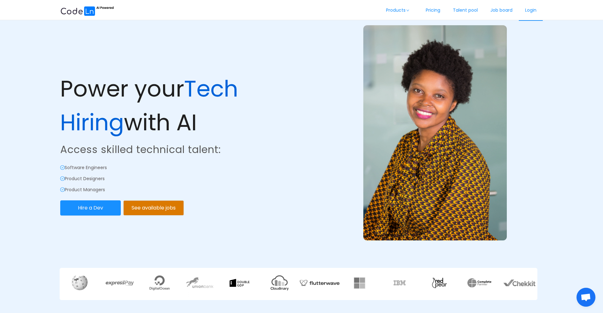
click at [531, 8] on link "Login" at bounding box center [531, 10] width 24 height 21
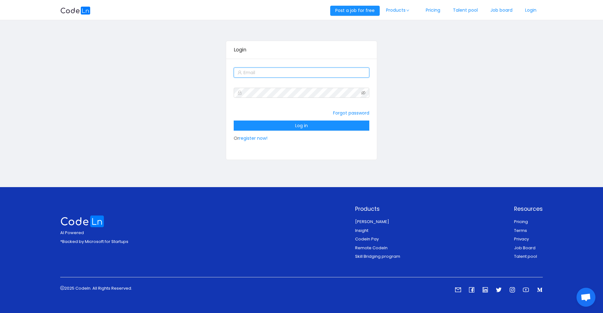
click at [271, 73] on input "text" at bounding box center [301, 72] width 135 height 10
type input "[EMAIL_ADDRESS][DOMAIN_NAME]"
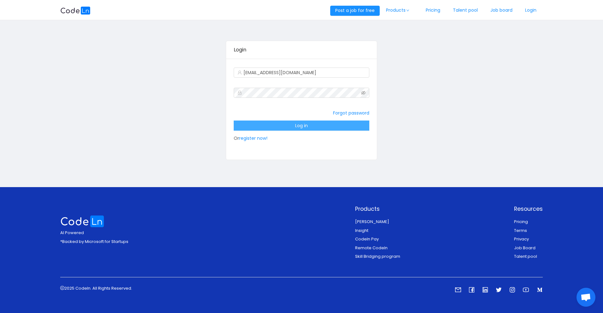
click at [287, 123] on button "Log in" at bounding box center [301, 125] width 135 height 10
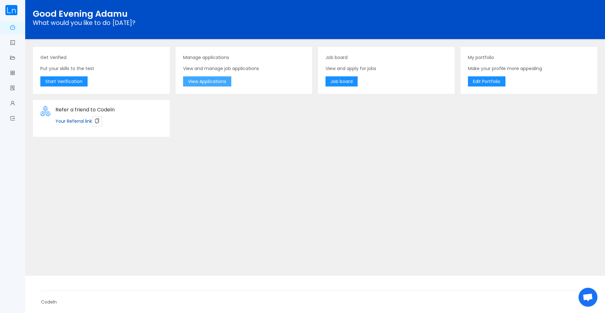
click at [191, 84] on button "View Applications" at bounding box center [207, 81] width 48 height 10
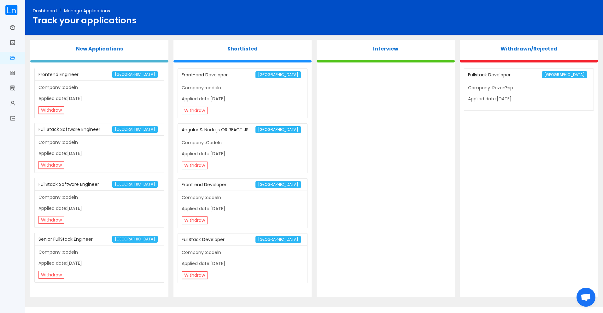
click at [43, 13] on link "Dashboard" at bounding box center [45, 11] width 24 height 6
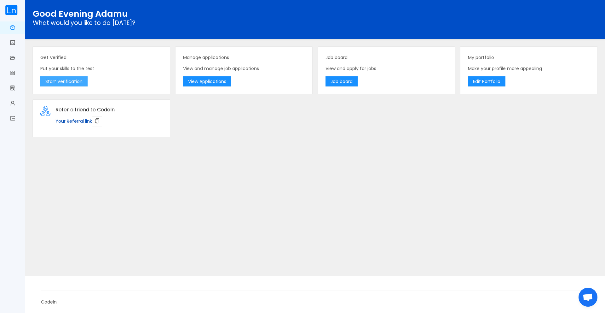
click at [74, 81] on button "Start Verification" at bounding box center [63, 81] width 47 height 10
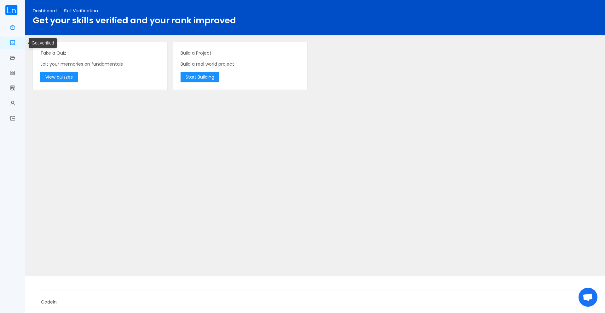
click at [11, 26] on link "Dashboard" at bounding box center [12, 27] width 5 height 13
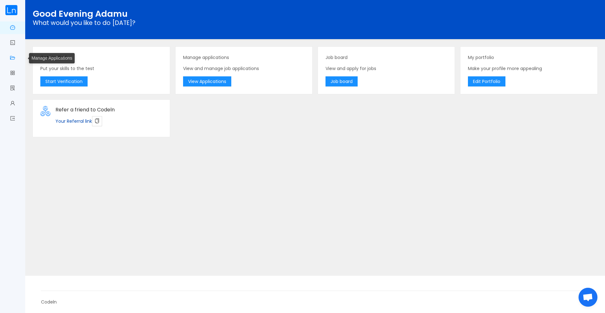
click at [11, 57] on link "Manage Applications" at bounding box center [12, 58] width 5 height 13
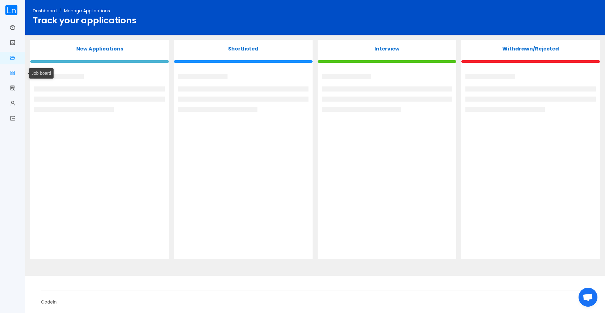
click at [12, 72] on link "Job board" at bounding box center [12, 73] width 5 height 13
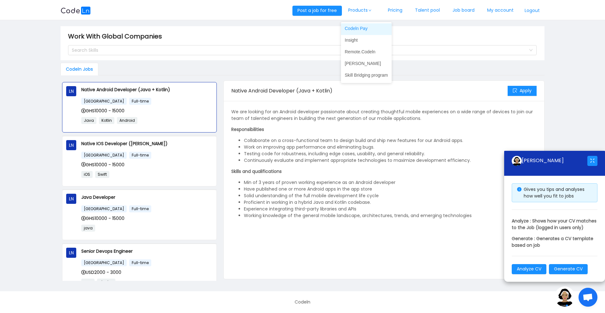
click at [354, 29] on link "Codeln Pay" at bounding box center [366, 28] width 51 height 10
